Goal: Find specific page/section: Find specific page/section

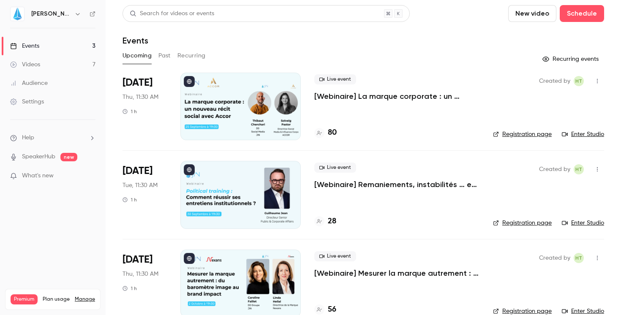
scroll to position [17, 0]
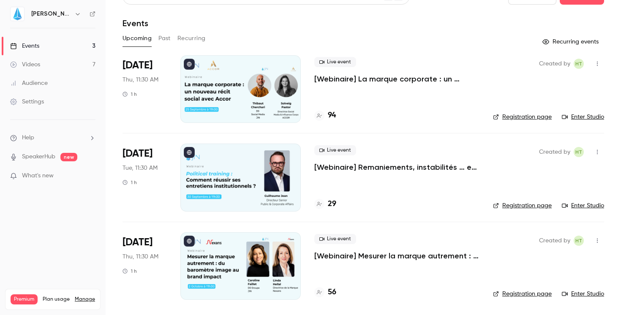
click at [327, 117] on div "94" at bounding box center [325, 115] width 22 height 11
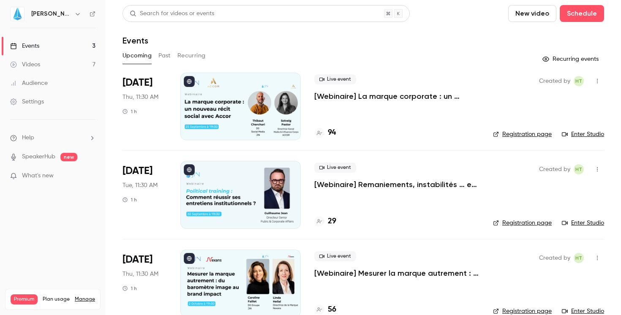
scroll to position [17, 0]
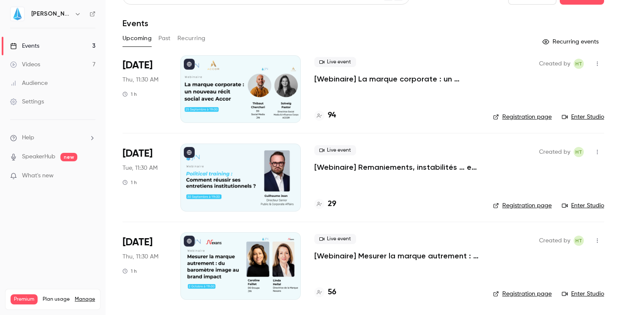
drag, startPoint x: 358, startPoint y: 196, endPoint x: 385, endPoint y: 196, distance: 26.6
click at [358, 196] on div "Live event [Webinaire] Remaniements, instabilités … et impact : comment réussir…" at bounding box center [396, 178] width 165 height 68
